Goal: Navigation & Orientation: Find specific page/section

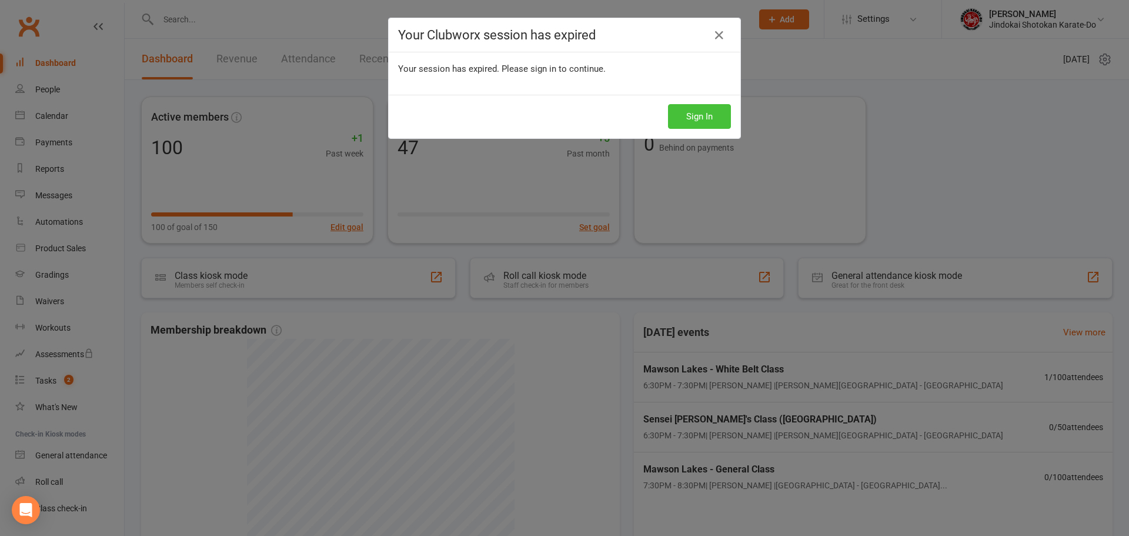
click at [688, 114] on button "Sign In" at bounding box center [699, 116] width 63 height 25
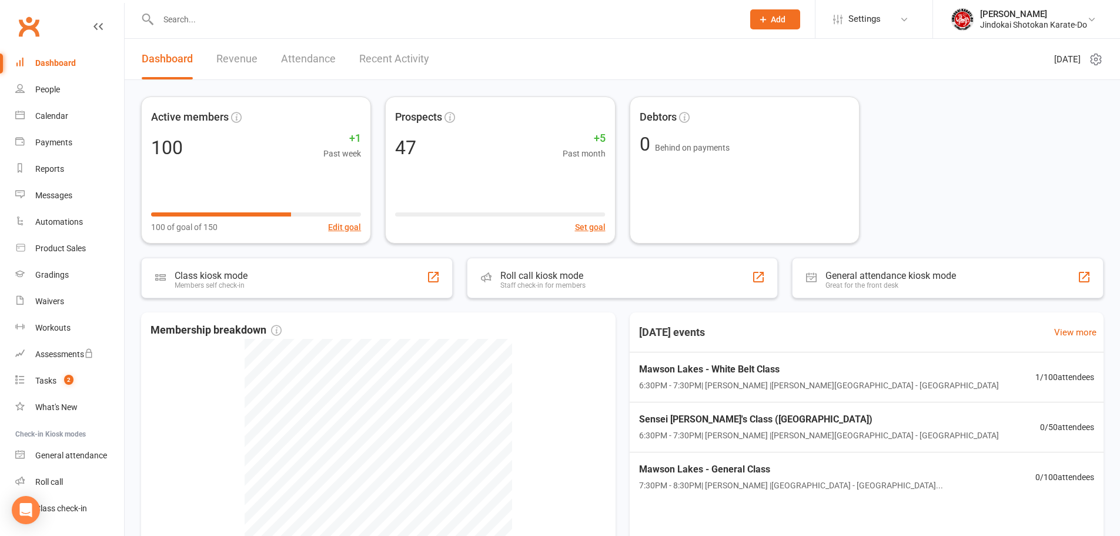
click at [26, 31] on link "Clubworx" at bounding box center [28, 26] width 29 height 29
